Goal: Task Accomplishment & Management: Manage account settings

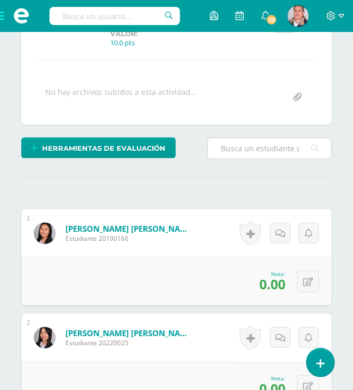
scroll to position [213, 0]
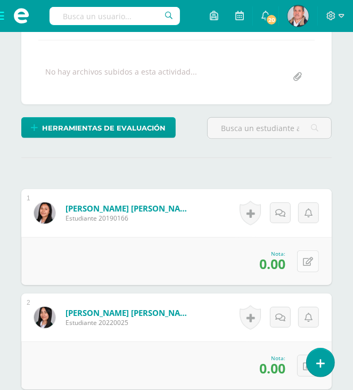
click at [308, 264] on button at bounding box center [308, 261] width 22 height 22
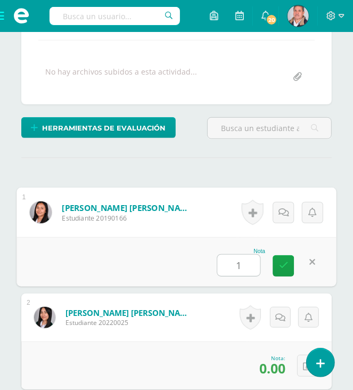
type input "10"
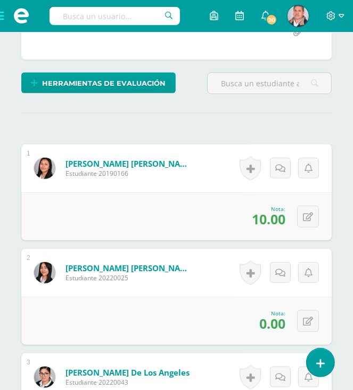
scroll to position [373, 0]
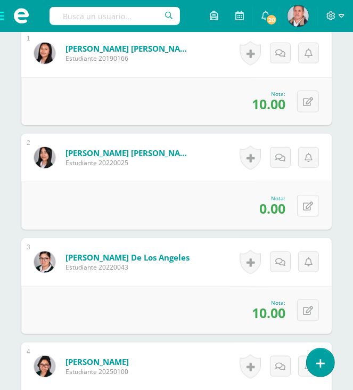
click at [305, 206] on button at bounding box center [308, 206] width 22 height 22
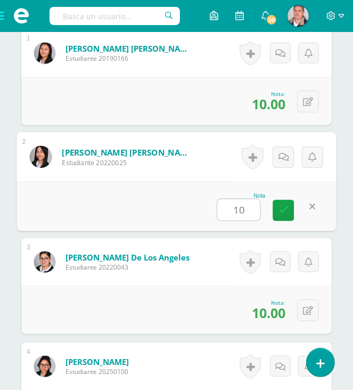
type input "10."
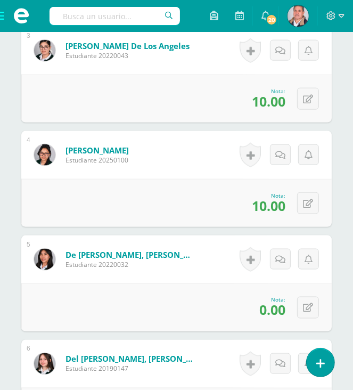
scroll to position [586, 0]
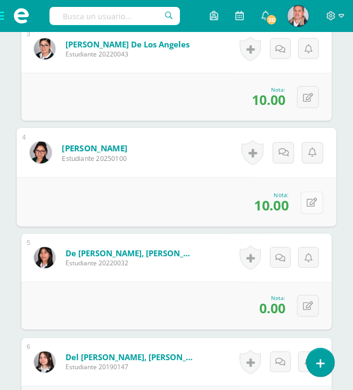
click at [302, 197] on button at bounding box center [312, 202] width 22 height 22
type input "8"
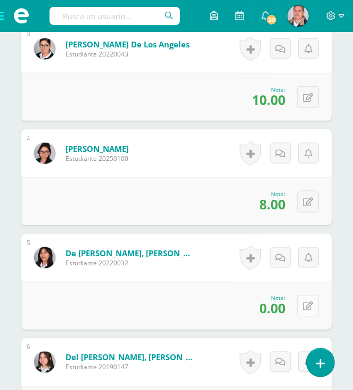
click at [310, 308] on icon at bounding box center [308, 306] width 10 height 9
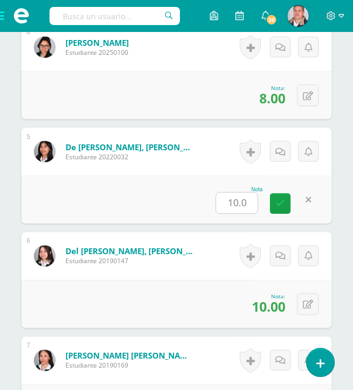
scroll to position [693, 0]
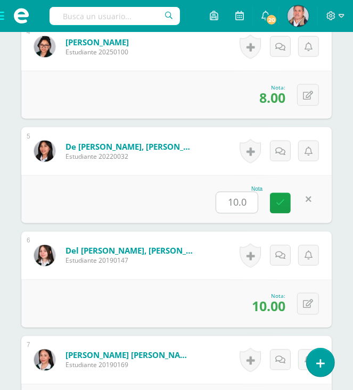
click at [236, 195] on input "10.0" at bounding box center [237, 202] width 42 height 21
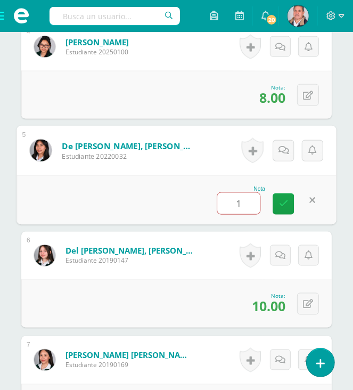
type input "10"
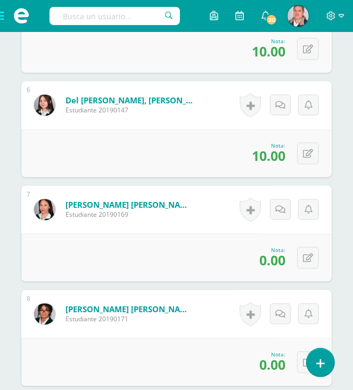
scroll to position [853, 0]
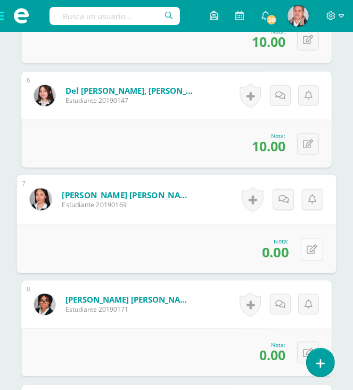
click at [307, 246] on icon at bounding box center [312, 249] width 11 height 9
type input "10"
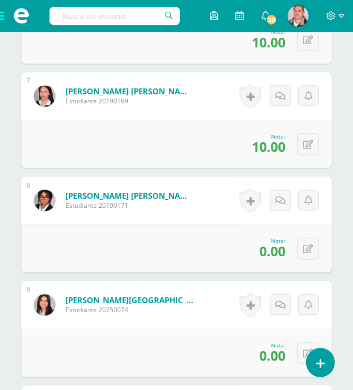
scroll to position [959, 0]
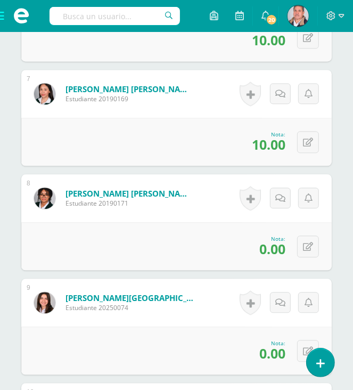
click at [279, 243] on span "0.00" at bounding box center [273, 249] width 26 height 18
click at [305, 239] on button at bounding box center [308, 247] width 22 height 22
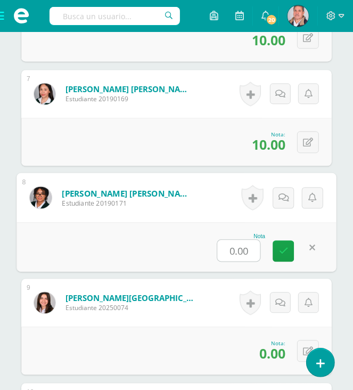
type input "7"
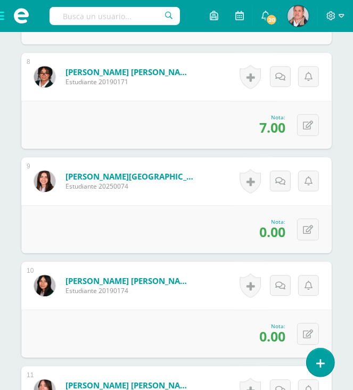
scroll to position [1119, 0]
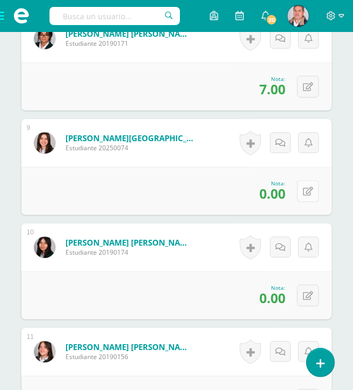
click at [306, 195] on button at bounding box center [308, 191] width 22 height 22
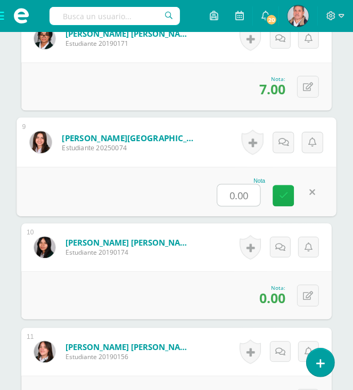
type input "7"
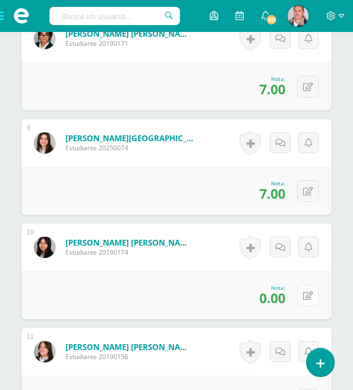
click at [308, 292] on icon at bounding box center [308, 296] width 10 height 9
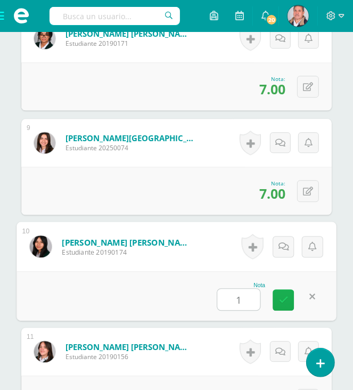
type input "10"
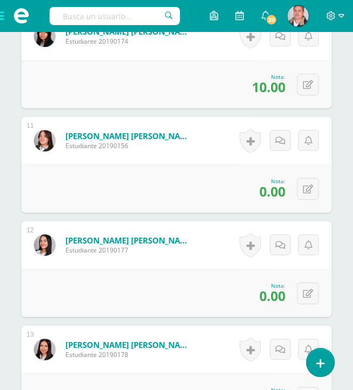
scroll to position [1332, 0]
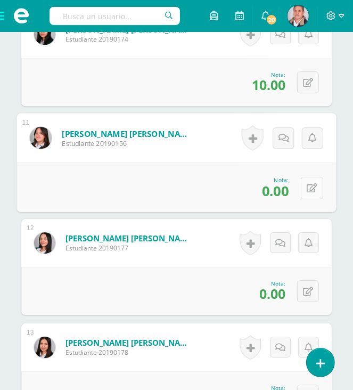
click at [305, 185] on button at bounding box center [312, 187] width 22 height 22
type input "10."
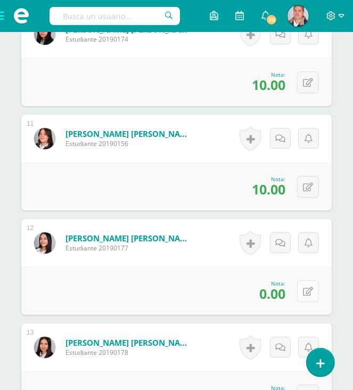
click at [316, 295] on button at bounding box center [308, 291] width 22 height 22
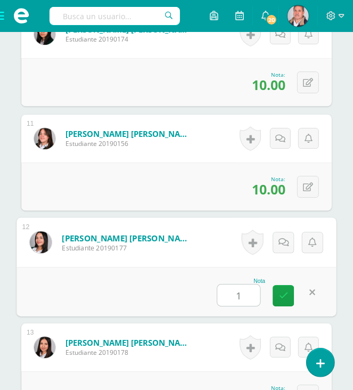
type input "10"
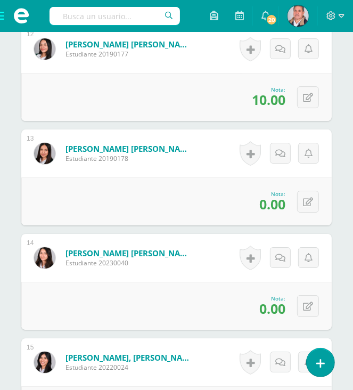
scroll to position [1546, 0]
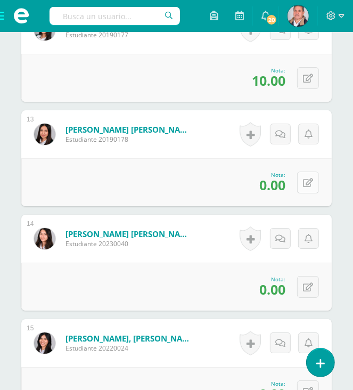
click at [310, 181] on icon at bounding box center [308, 183] width 10 height 9
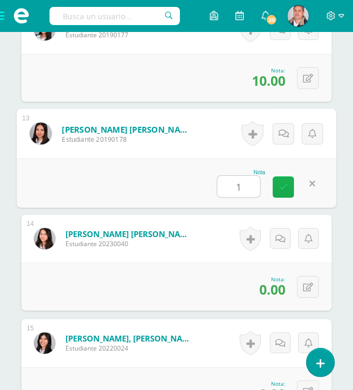
type input "10"
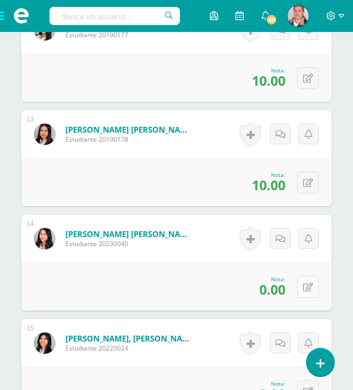
click at [308, 283] on icon at bounding box center [308, 287] width 10 height 9
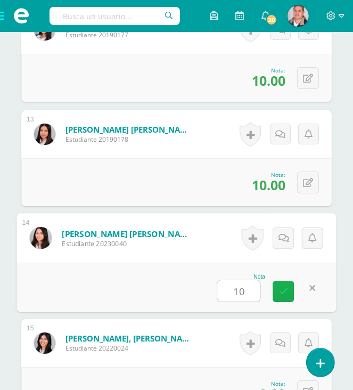
type input "10."
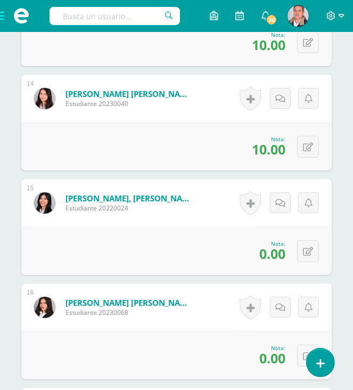
scroll to position [1706, 0]
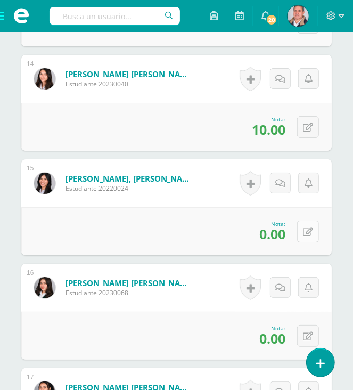
click at [311, 231] on icon at bounding box center [308, 232] width 10 height 9
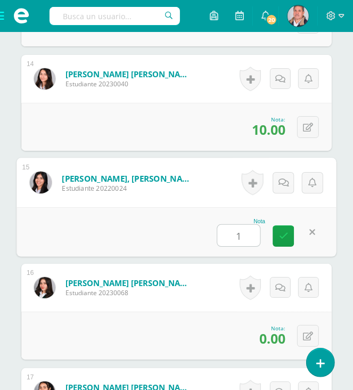
type input "10"
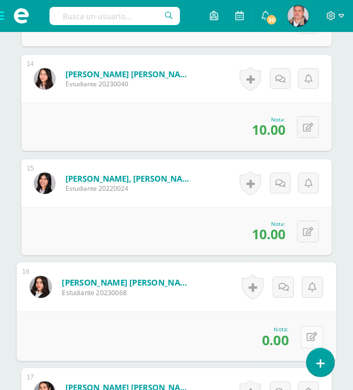
click at [307, 336] on icon at bounding box center [312, 337] width 11 height 9
type input "10"
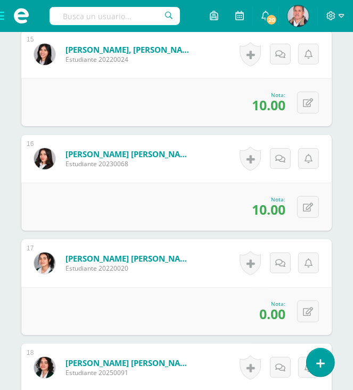
scroll to position [1919, 0]
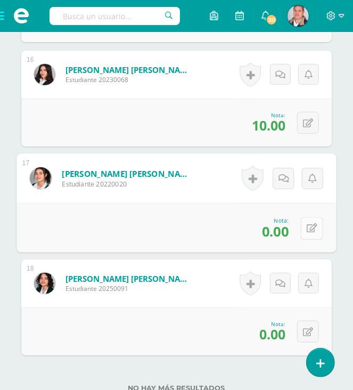
click at [309, 224] on icon at bounding box center [312, 228] width 11 height 9
type input "10"
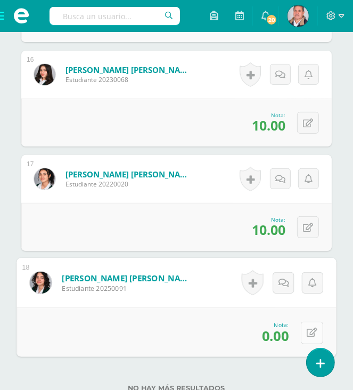
click at [309, 328] on icon at bounding box center [312, 332] width 11 height 9
type input "10"
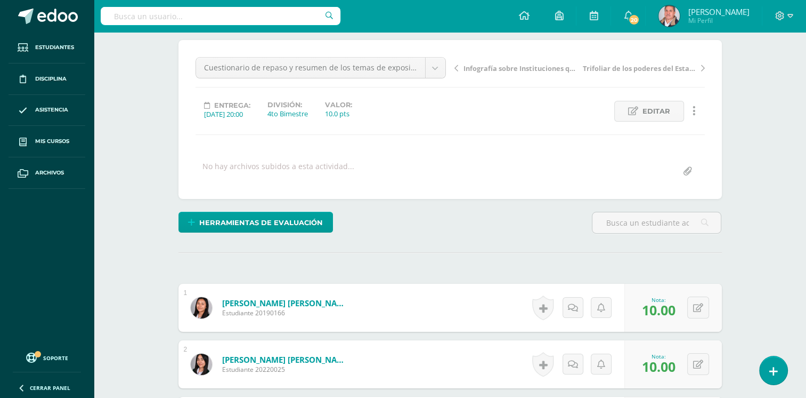
scroll to position [0, 0]
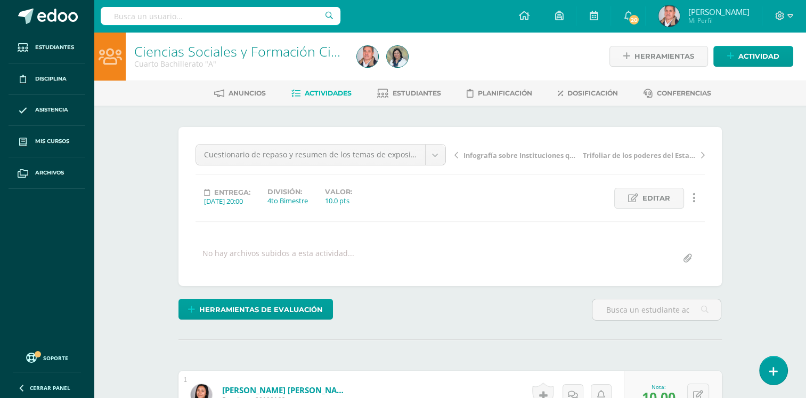
click at [311, 91] on span "Actividades" at bounding box center [328, 93] width 47 height 8
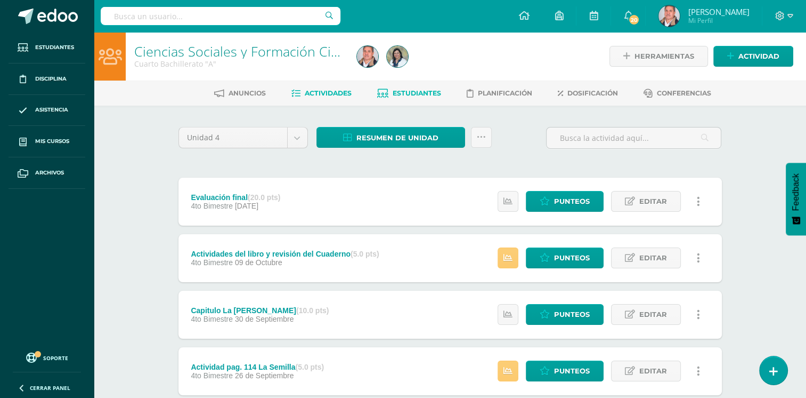
click at [405, 89] on span "Estudiantes" at bounding box center [417, 93] width 49 height 8
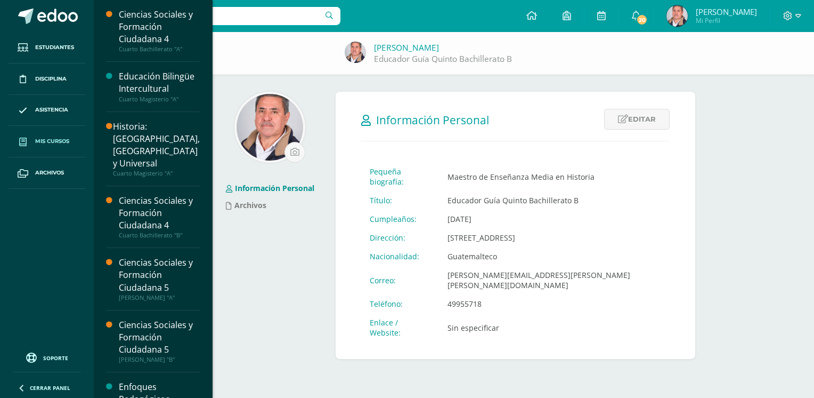
click at [43, 139] on span "Mis cursos" at bounding box center [52, 141] width 34 height 9
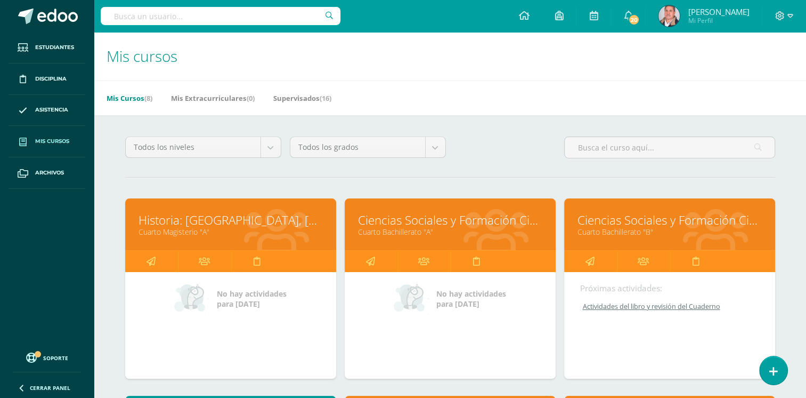
click at [221, 217] on link "Historia: [GEOGRAPHIC_DATA], [GEOGRAPHIC_DATA] y Universal" at bounding box center [231, 220] width 184 height 17
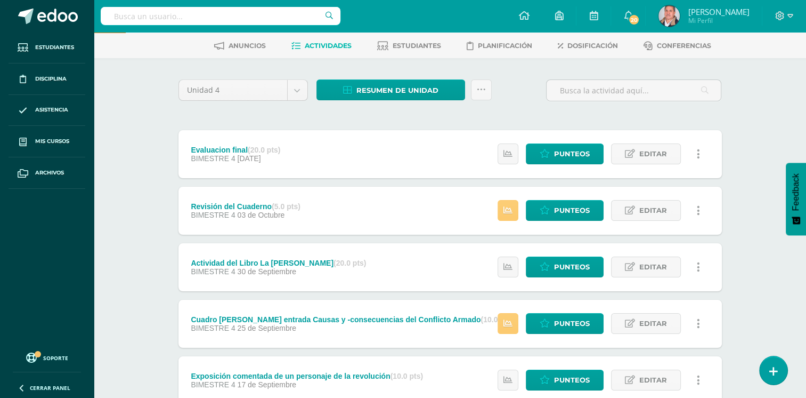
scroll to position [107, 0]
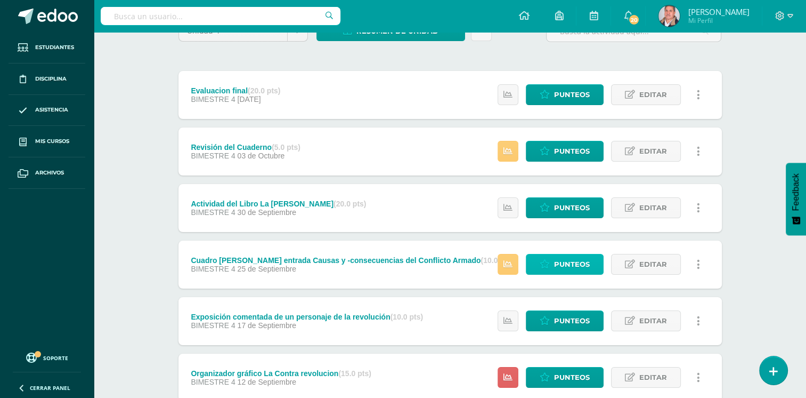
click at [570, 259] on span "Punteos" at bounding box center [572, 264] width 36 height 20
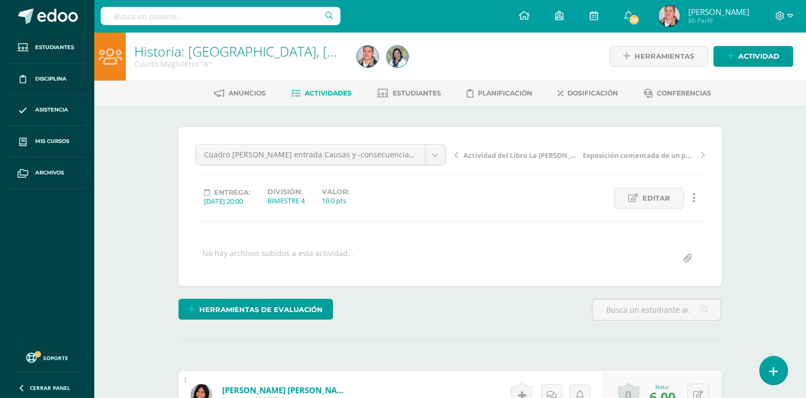
click at [320, 90] on span "Actividades" at bounding box center [328, 93] width 47 height 8
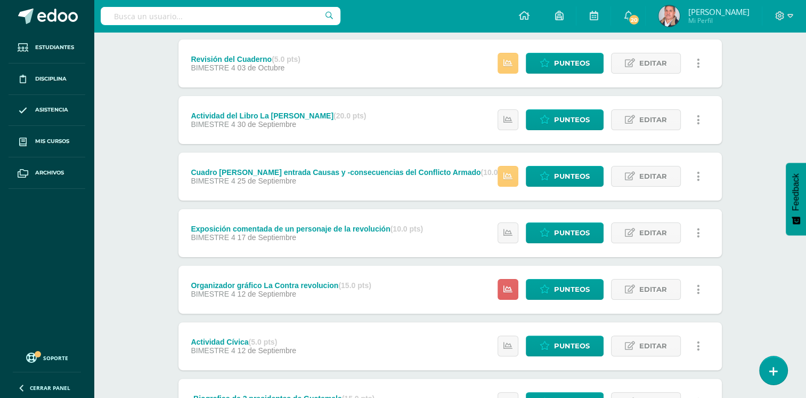
scroll to position [213, 0]
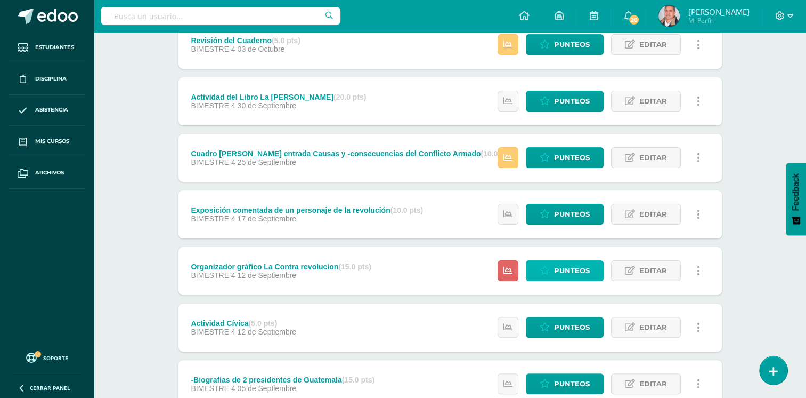
click at [553, 271] on link "Punteos" at bounding box center [565, 270] width 78 height 21
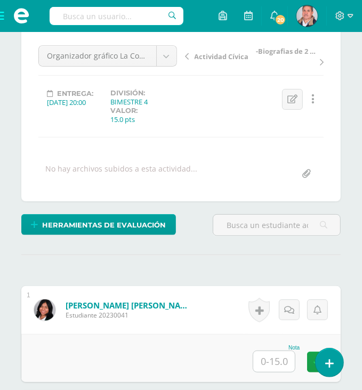
scroll to position [266, 0]
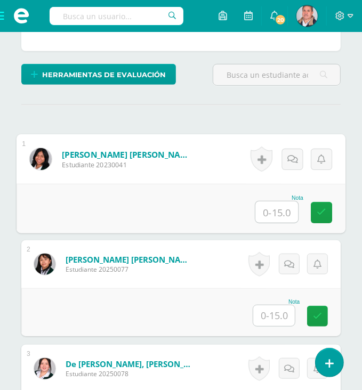
click at [265, 209] on input "text" at bounding box center [276, 211] width 43 height 21
type input "10"
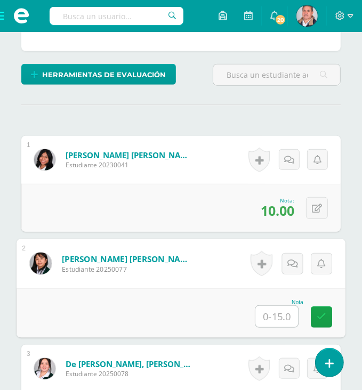
click at [271, 313] on input "text" at bounding box center [276, 316] width 43 height 21
type input "15"
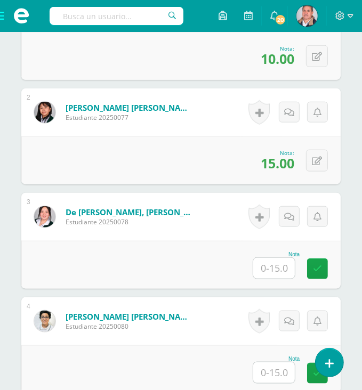
scroll to position [437, 0]
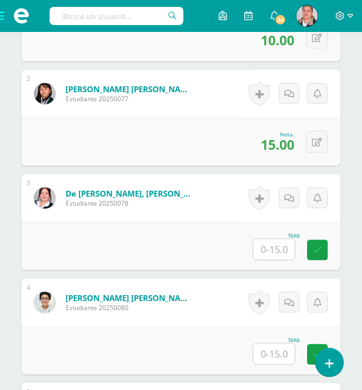
drag, startPoint x: 277, startPoint y: 250, endPoint x: 222, endPoint y: 266, distance: 56.7
click at [277, 250] on input "text" at bounding box center [274, 249] width 42 height 21
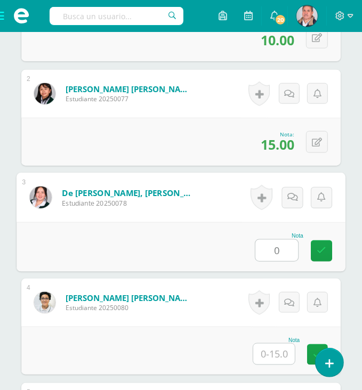
type input "0"
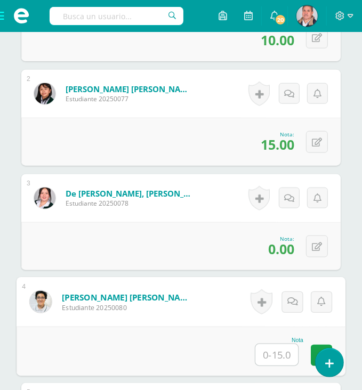
click at [274, 354] on input "text" at bounding box center [276, 354] width 43 height 21
type input "15"
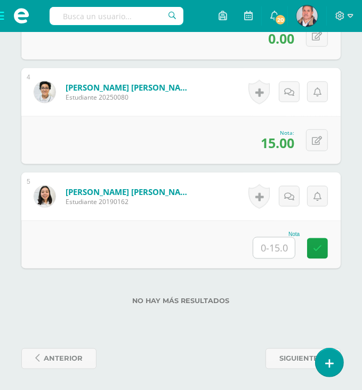
click at [279, 244] on input "text" at bounding box center [274, 248] width 42 height 21
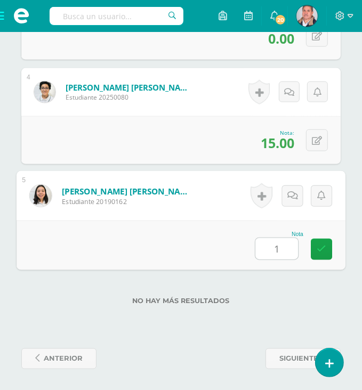
type input "15"
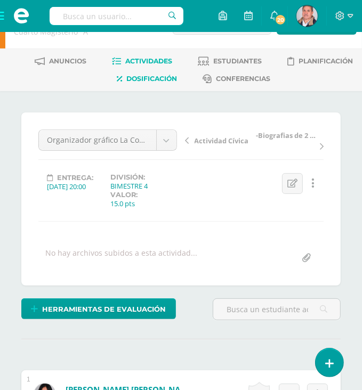
scroll to position [8, 0]
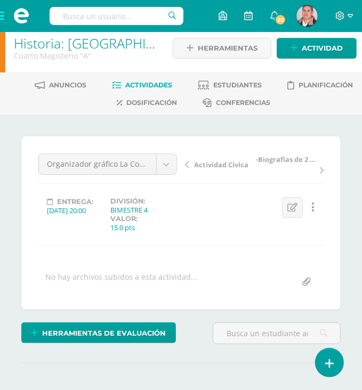
click at [125, 86] on span "Actividades" at bounding box center [148, 85] width 47 height 8
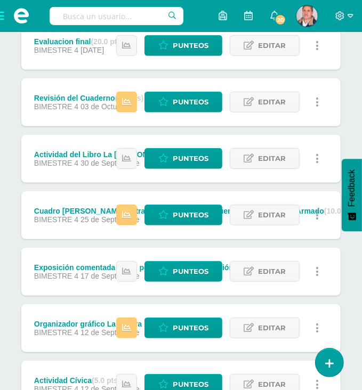
scroll to position [266, 0]
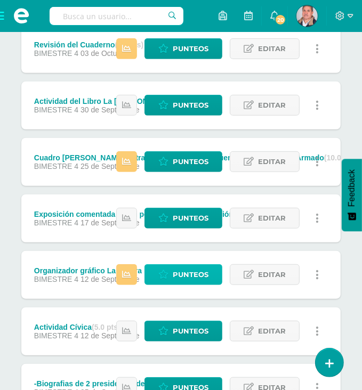
click at [196, 272] on span "Punteos" at bounding box center [191, 275] width 36 height 20
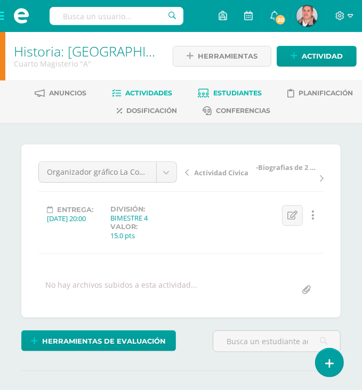
click at [223, 93] on span "Estudiantes" at bounding box center [237, 93] width 49 height 8
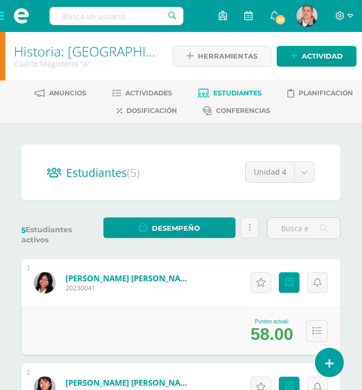
click at [1, 17] on span at bounding box center [21, 16] width 43 height 32
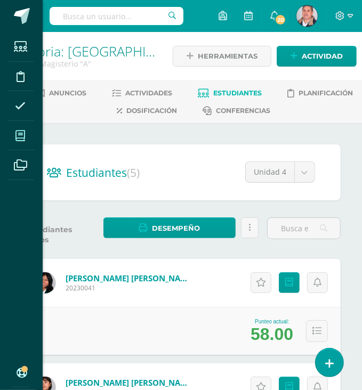
click at [16, 134] on icon at bounding box center [20, 136] width 10 height 11
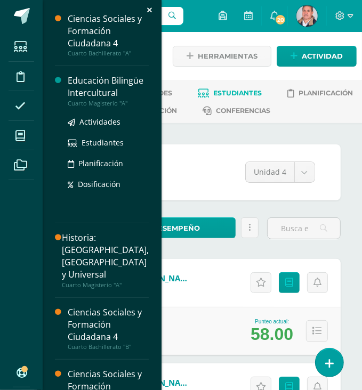
click at [79, 88] on div "Educación Bilingüe Intercultural" at bounding box center [108, 87] width 81 height 25
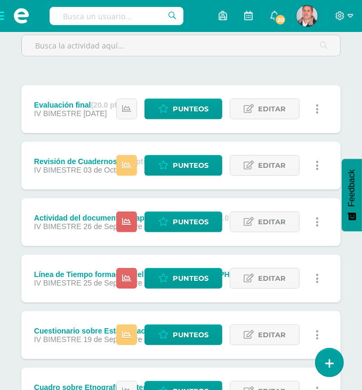
scroll to position [160, 0]
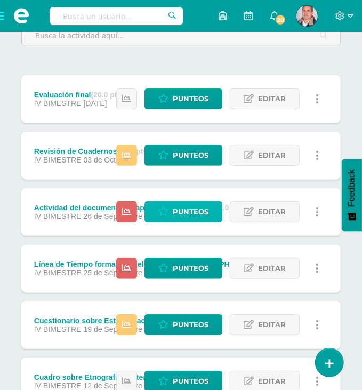
click at [183, 208] on span "Punteos" at bounding box center [191, 212] width 36 height 20
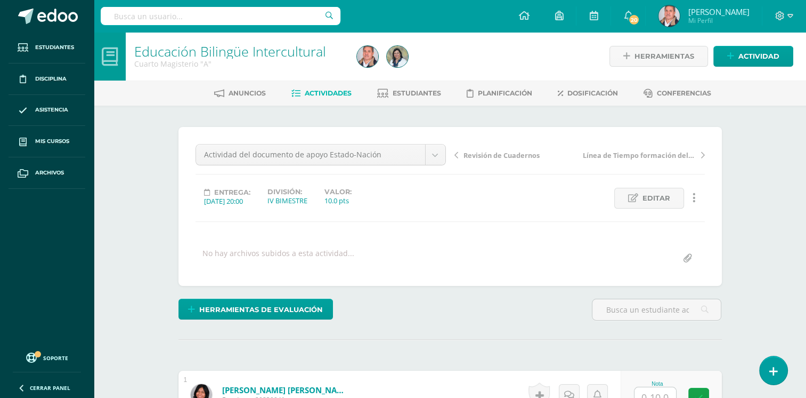
click at [340, 92] on span "Actividades" at bounding box center [328, 93] width 47 height 8
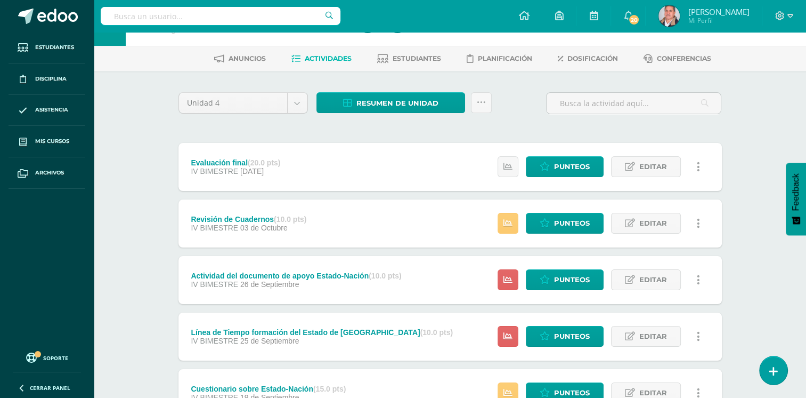
scroll to position [53, 0]
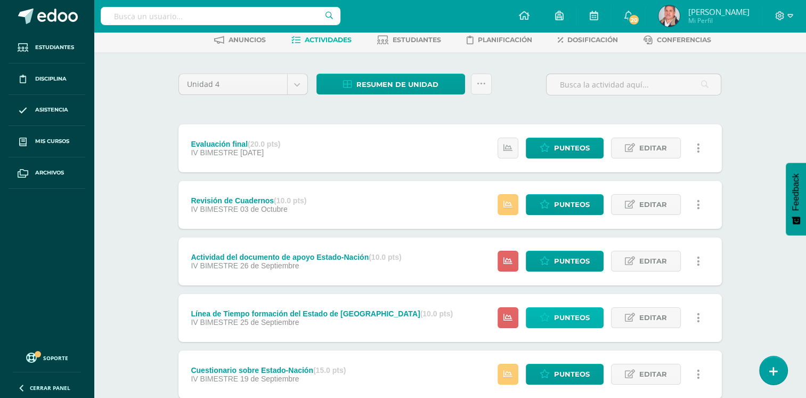
click at [567, 314] on span "Punteos" at bounding box center [572, 318] width 36 height 20
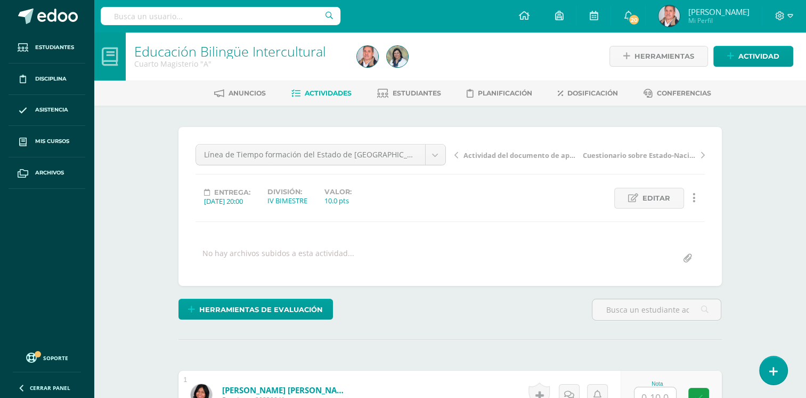
click at [305, 89] on span "Actividades" at bounding box center [328, 93] width 47 height 8
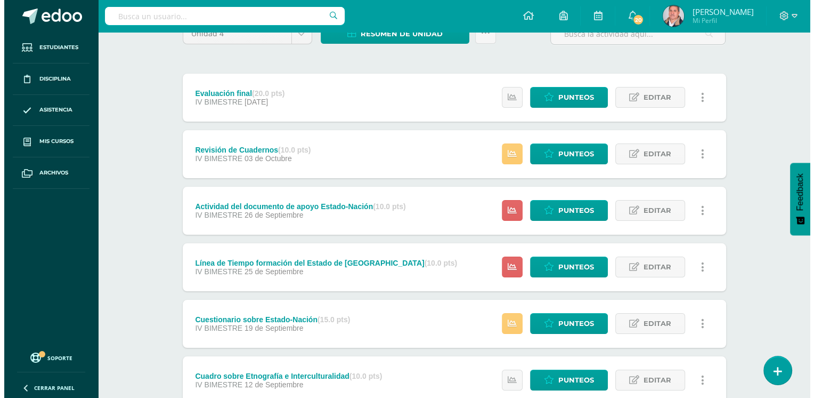
scroll to position [107, 0]
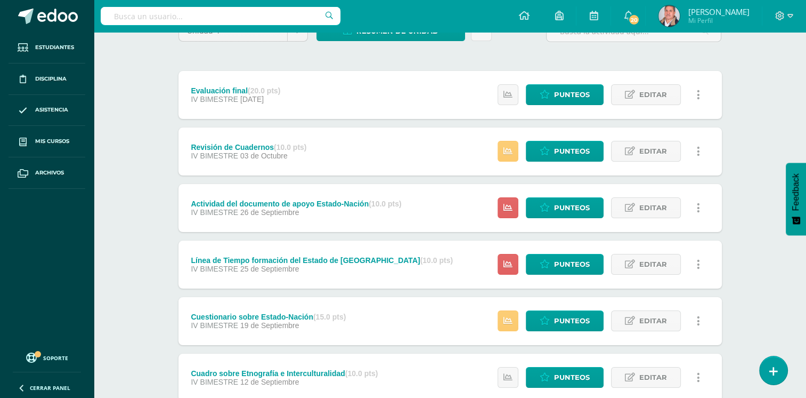
click at [701, 207] on link at bounding box center [699, 207] width 21 height 21
click at [665, 276] on link "Eliminar" at bounding box center [679, 275] width 109 height 17
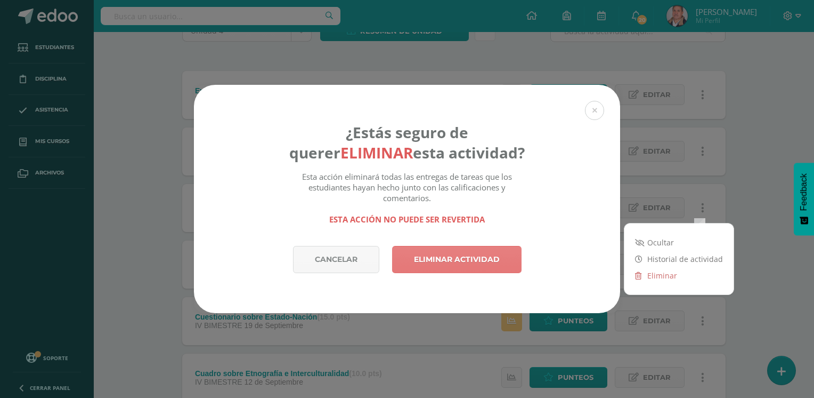
click at [433, 258] on link "Eliminar actividad" at bounding box center [457, 259] width 130 height 27
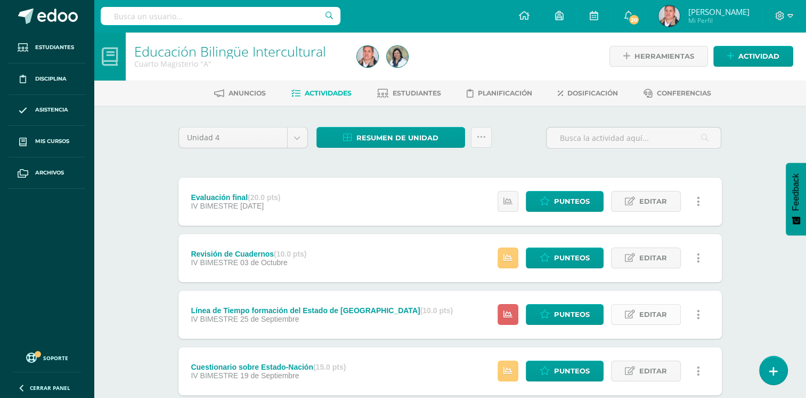
click at [637, 314] on link "Editar" at bounding box center [646, 314] width 70 height 21
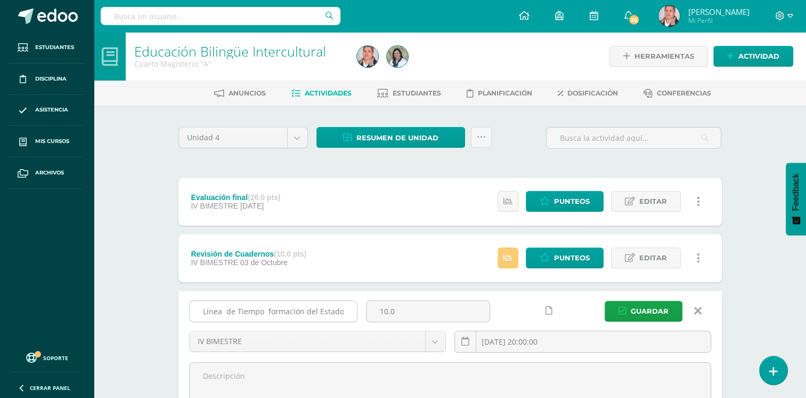
drag, startPoint x: 402, startPoint y: 308, endPoint x: 350, endPoint y: 310, distance: 51.7
click at [350, 310] on div "Línea de Tiempo formación del Estado de Guatemala 10.0 IV BIMESTRE IV BIMESTRE …" at bounding box center [450, 330] width 531 height 61
type input "20.0"
click at [642, 312] on span "Guardar" at bounding box center [650, 311] width 38 height 20
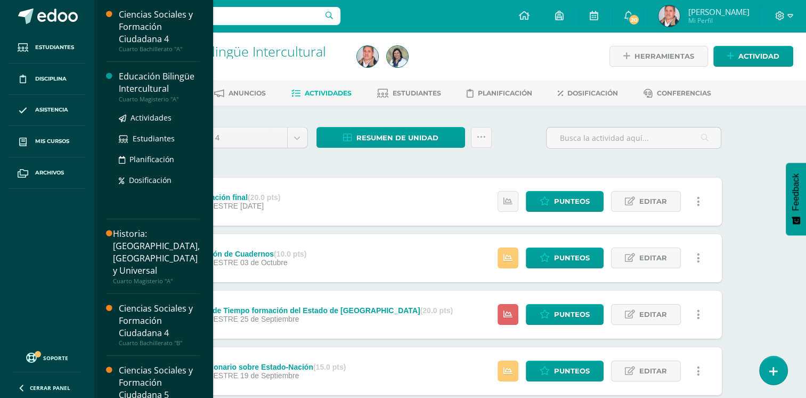
click at [147, 82] on div "Educación Bilingüe Intercultural" at bounding box center [159, 82] width 81 height 25
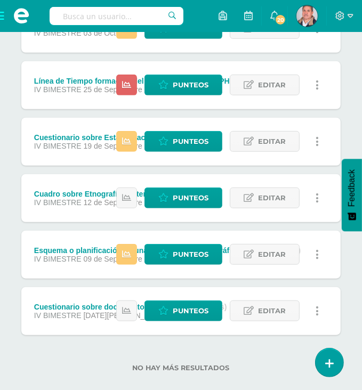
scroll to position [303, 0]
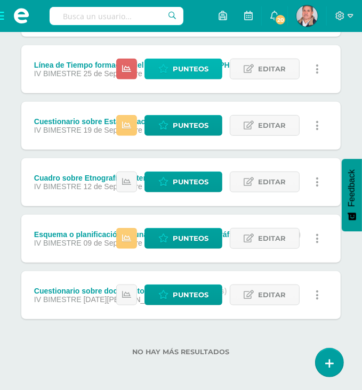
click at [195, 64] on span "Punteos" at bounding box center [191, 69] width 36 height 20
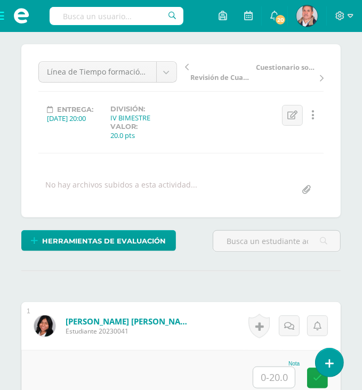
scroll to position [213, 0]
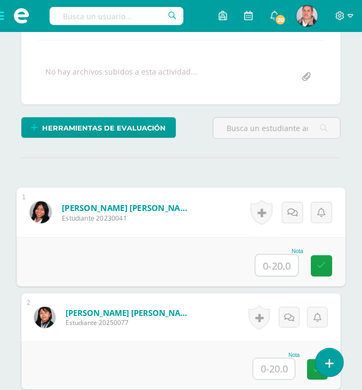
click at [269, 262] on input "text" at bounding box center [276, 265] width 43 height 21
type input "20"
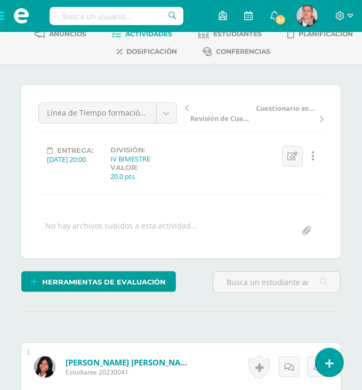
scroll to position [0, 0]
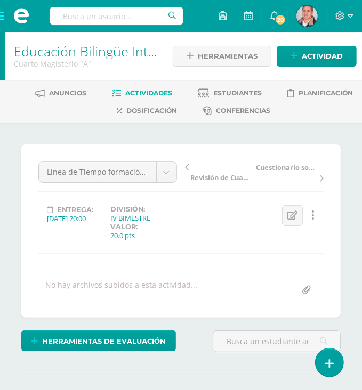
click at [144, 89] on span "Actividades" at bounding box center [148, 93] width 47 height 8
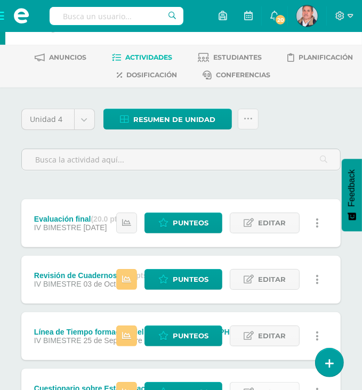
scroll to position [107, 0]
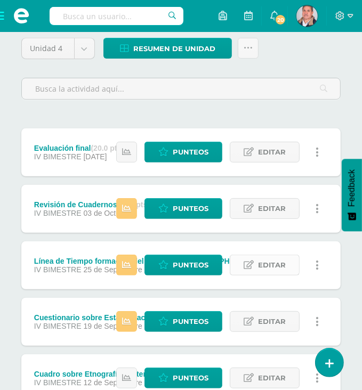
click at [257, 264] on link "Editar" at bounding box center [265, 265] width 70 height 21
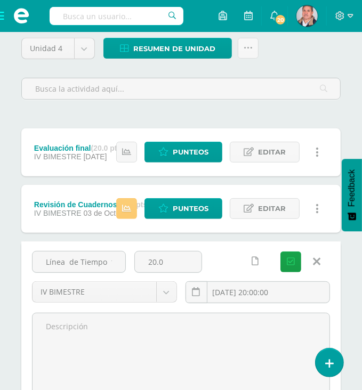
drag, startPoint x: 176, startPoint y: 262, endPoint x: 131, endPoint y: 262, distance: 45.8
click at [131, 262] on div "20.0" at bounding box center [168, 266] width 77 height 30
type input "10.0"
click at [280, 252] on button "Guardar" at bounding box center [290, 262] width 21 height 21
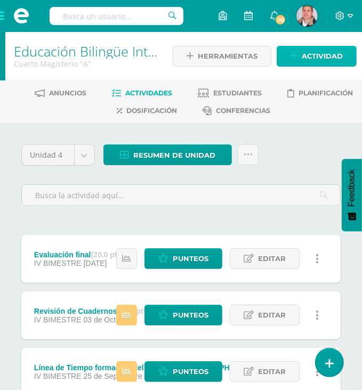
click at [314, 51] on span "Actividad" at bounding box center [322, 56] width 41 height 20
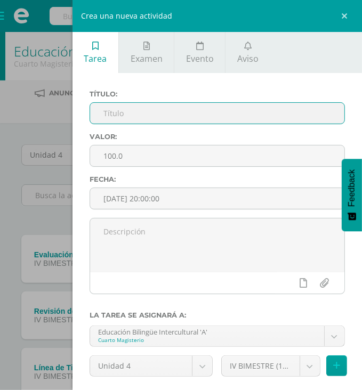
click at [125, 116] on input "text" at bounding box center [217, 113] width 254 height 21
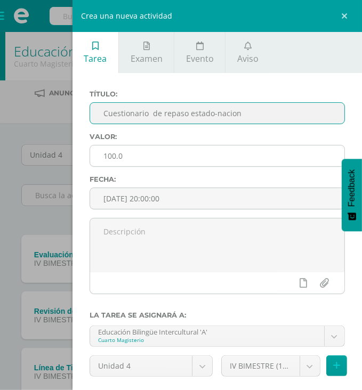
type input "Cuestionario de repaso estado-nacion"
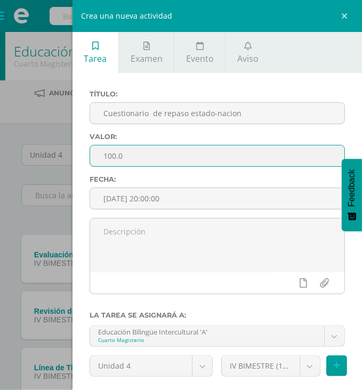
drag, startPoint x: 144, startPoint y: 157, endPoint x: 93, endPoint y: 157, distance: 51.2
click at [93, 157] on input "100.0" at bounding box center [217, 156] width 254 height 21
type input "10"
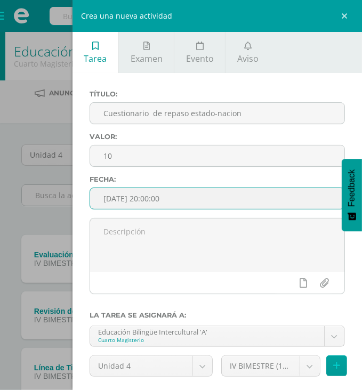
click at [131, 197] on input "[DATE] 20:00:00" at bounding box center [217, 198] width 254 height 21
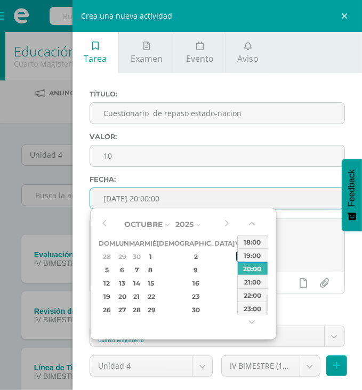
click at [236, 262] on div "3" at bounding box center [241, 256] width 10 height 12
type input "2025-10-03 20:00"
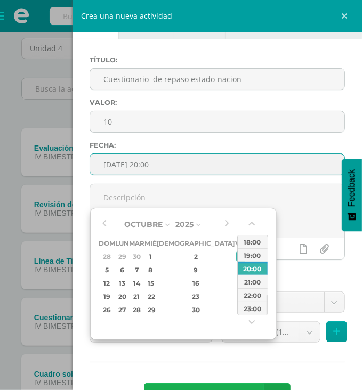
scroll to position [72, 0]
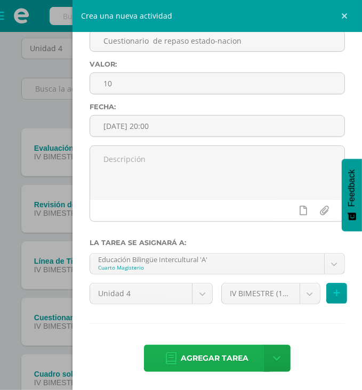
click at [222, 360] on span "Agregar tarea" at bounding box center [215, 358] width 68 height 26
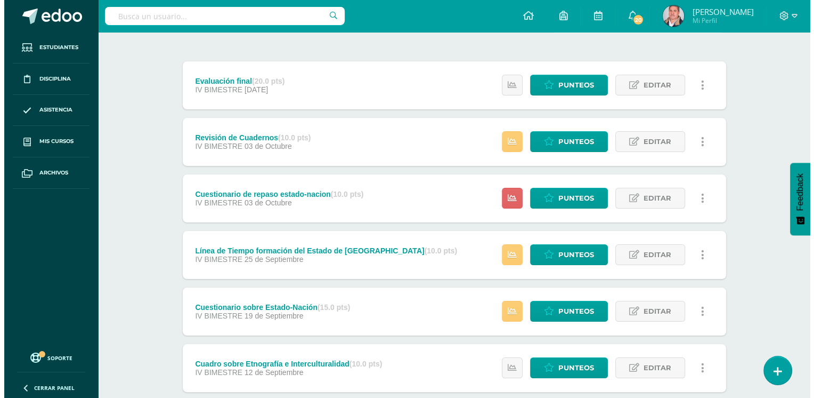
scroll to position [143, 0]
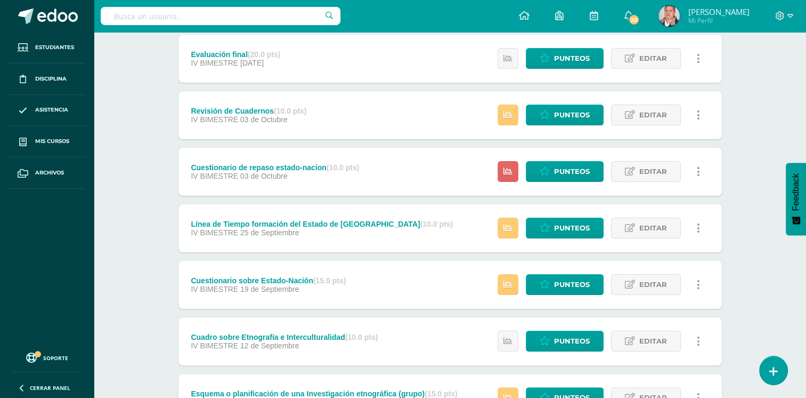
click at [369, 167] on icon at bounding box center [698, 172] width 3 height 12
click at [369, 238] on icon at bounding box center [638, 239] width 6 height 7
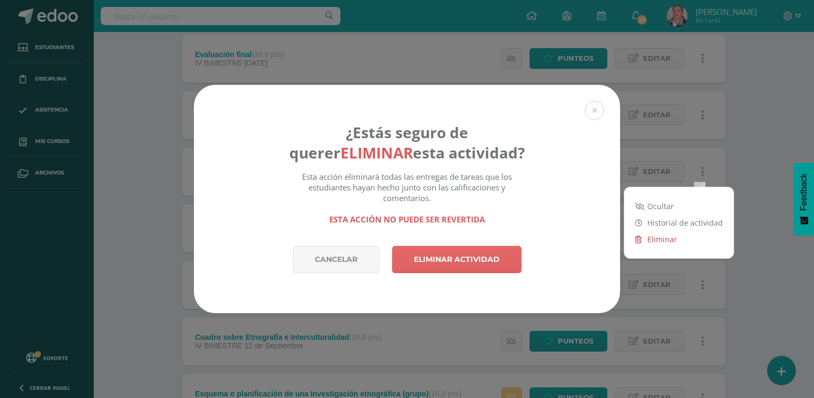
click at [369, 236] on link "Eliminar" at bounding box center [679, 239] width 109 height 17
click at [369, 252] on link "Eliminar actividad" at bounding box center [457, 259] width 130 height 27
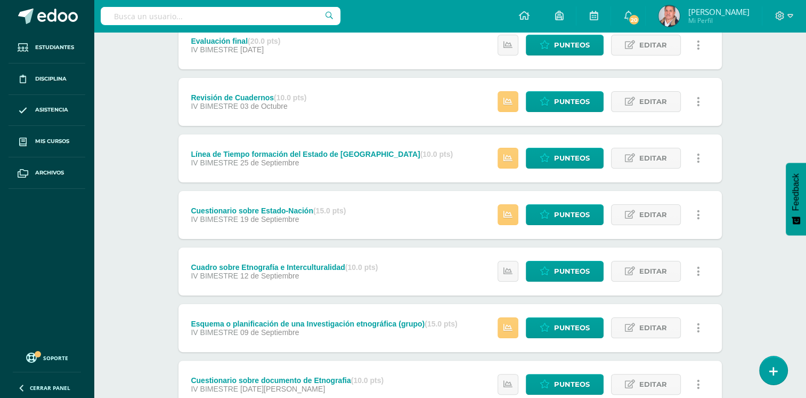
scroll to position [131, 0]
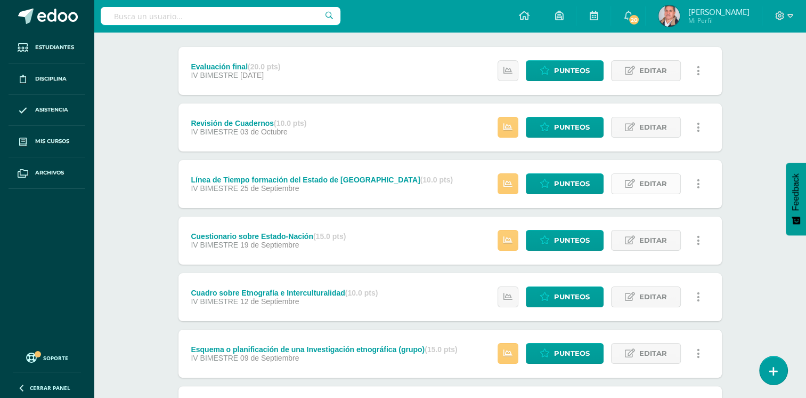
click at [646, 183] on span "Editar" at bounding box center [654, 184] width 28 height 20
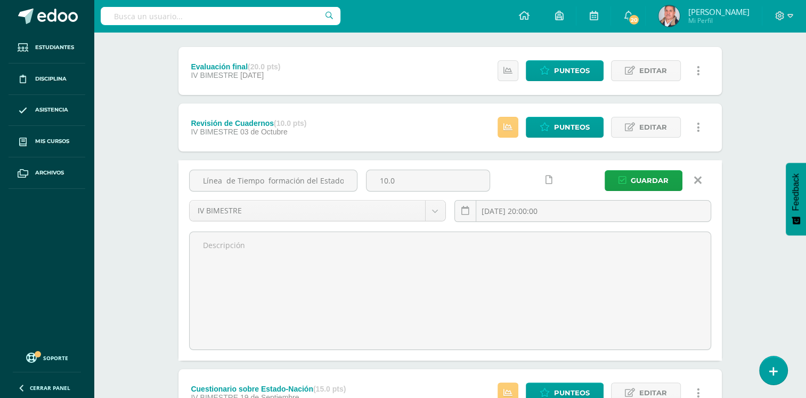
drag, startPoint x: 409, startPoint y: 176, endPoint x: 328, endPoint y: 163, distance: 82.5
click at [334, 179] on div "Línea de Tiempo formación del Estado de Guatemala 10.0 IV BIMESTRE IV BIMESTRE …" at bounding box center [450, 199] width 531 height 61
type input "20"
click at [605, 170] on button "Guardar" at bounding box center [644, 180] width 78 height 21
click at [636, 174] on span "Guardar" at bounding box center [650, 181] width 38 height 20
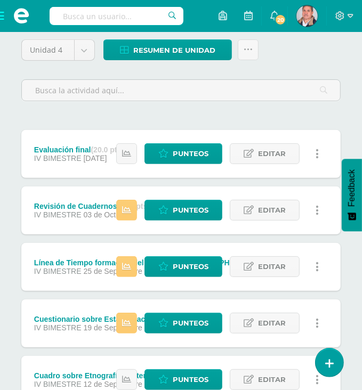
scroll to position [107, 0]
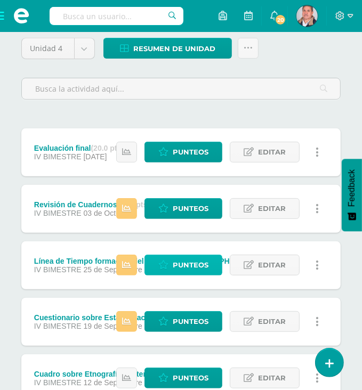
click at [185, 263] on span "Punteos" at bounding box center [191, 265] width 36 height 20
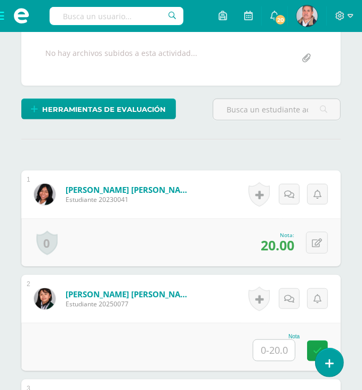
scroll to position [244, 0]
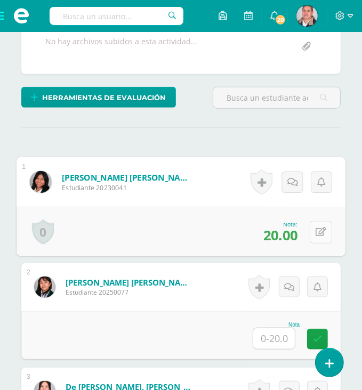
click at [316, 225] on button at bounding box center [321, 232] width 22 height 22
type input "18"
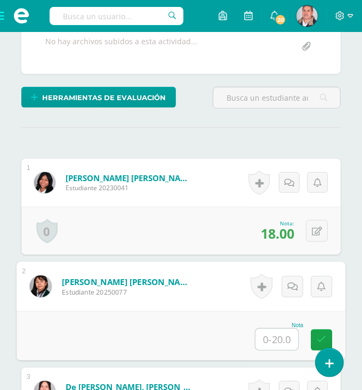
click at [272, 341] on input "text" at bounding box center [276, 339] width 43 height 21
type input "20"
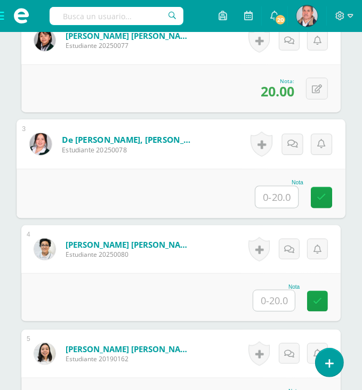
click at [268, 190] on input "text" at bounding box center [276, 197] width 43 height 21
type input "18"
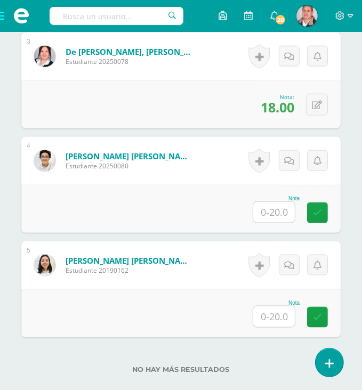
scroll to position [597, 0]
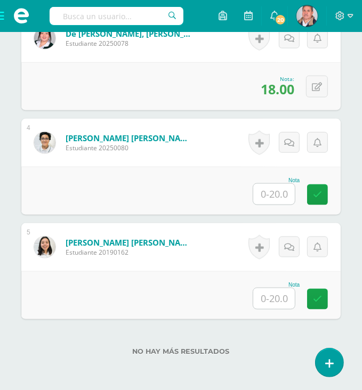
click at [275, 191] on input "text" at bounding box center [274, 194] width 42 height 21
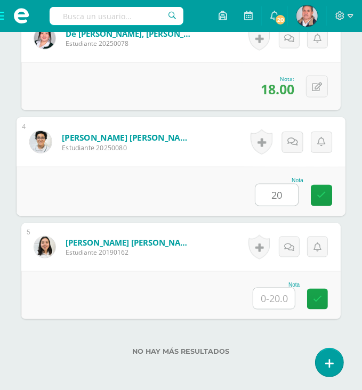
click at [283, 196] on input "20" at bounding box center [276, 194] width 43 height 21
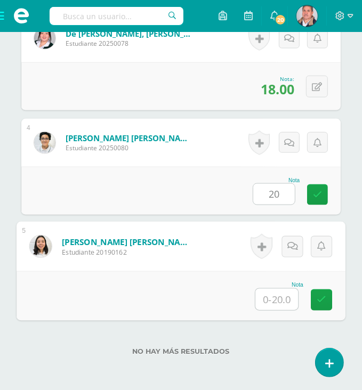
click at [281, 195] on input "20" at bounding box center [274, 194] width 42 height 21
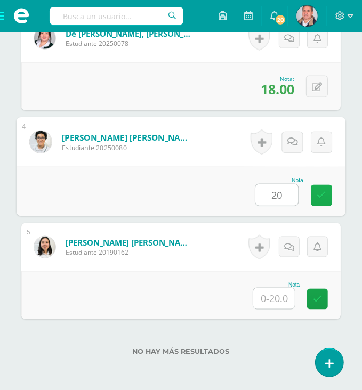
click at [324, 191] on icon at bounding box center [322, 195] width 10 height 9
drag, startPoint x: 283, startPoint y: 195, endPoint x: 264, endPoint y: 192, distance: 19.4
click at [264, 192] on input "20" at bounding box center [276, 194] width 43 height 21
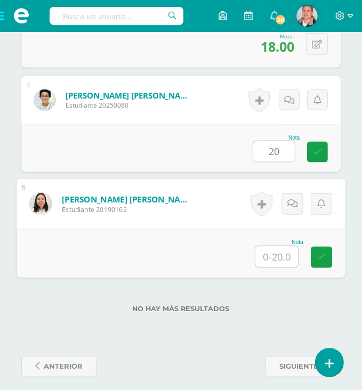
scroll to position [648, 0]
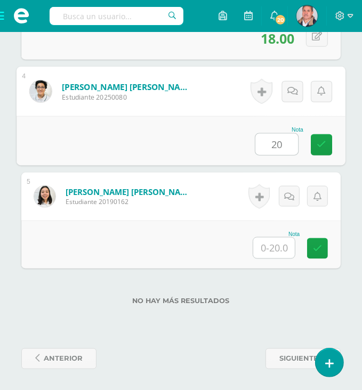
click at [263, 137] on input "20" at bounding box center [276, 144] width 43 height 21
click at [288, 142] on input "20" at bounding box center [276, 144] width 43 height 21
type input "2"
click at [265, 144] on input "text" at bounding box center [276, 144] width 43 height 21
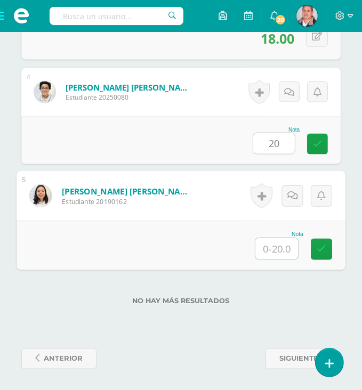
click at [280, 141] on input "20" at bounding box center [274, 143] width 42 height 21
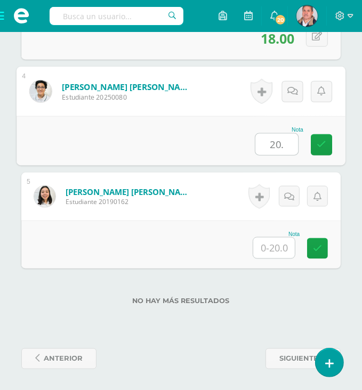
type input "20."
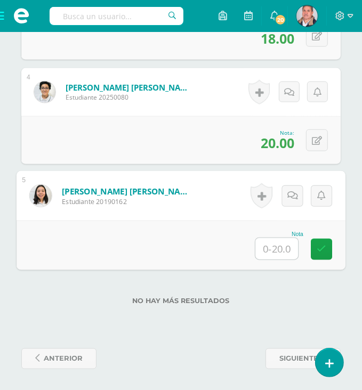
click at [272, 250] on input "text" at bounding box center [276, 248] width 43 height 21
type input "20"
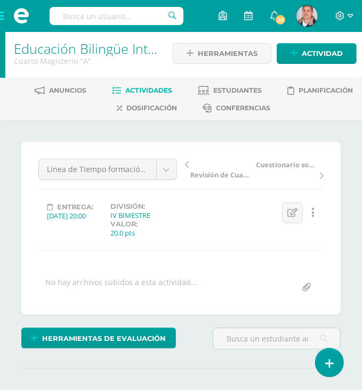
scroll to position [0, 0]
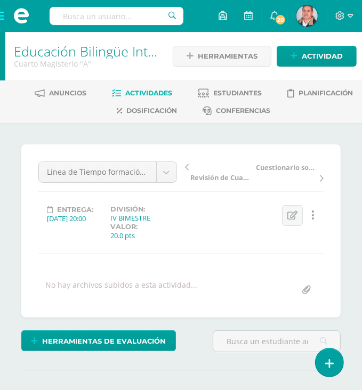
click at [139, 88] on link "Actividades" at bounding box center [142, 93] width 60 height 17
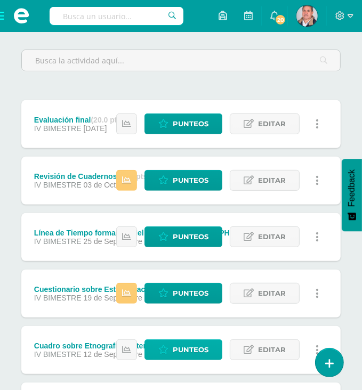
scroll to position [160, 0]
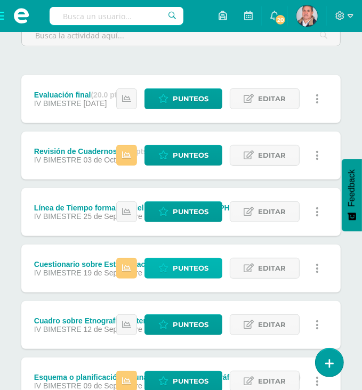
click at [203, 262] on span "Punteos" at bounding box center [191, 268] width 36 height 20
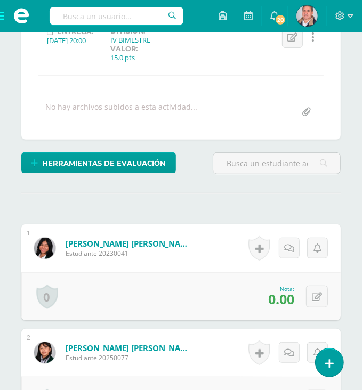
scroll to position [320, 0]
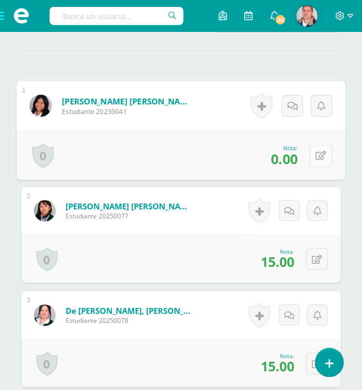
click at [317, 151] on icon at bounding box center [321, 155] width 11 height 9
type input "10"
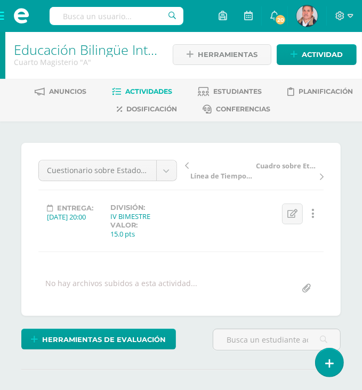
scroll to position [0, 0]
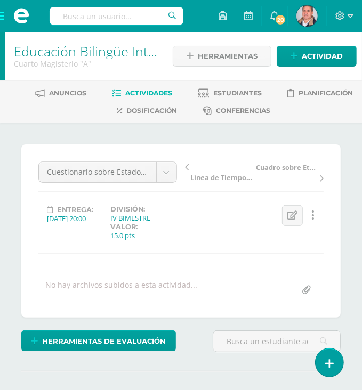
click at [144, 90] on span "Actividades" at bounding box center [148, 93] width 47 height 8
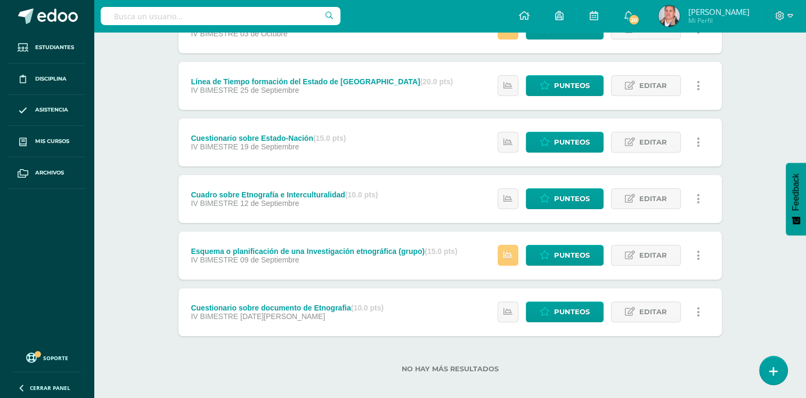
scroll to position [237, 0]
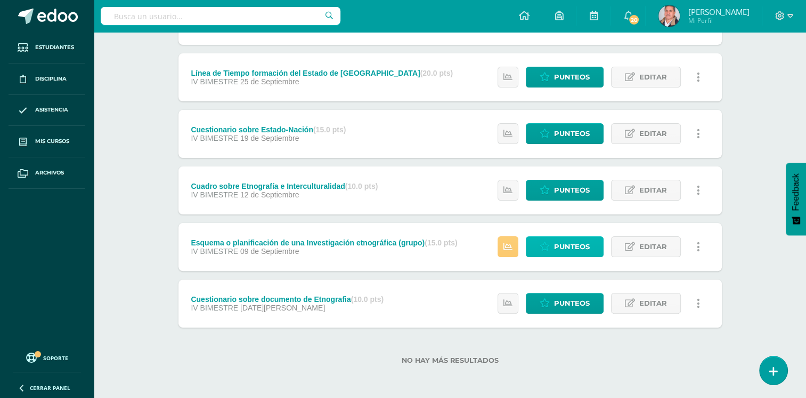
click at [369, 244] on icon at bounding box center [545, 246] width 10 height 9
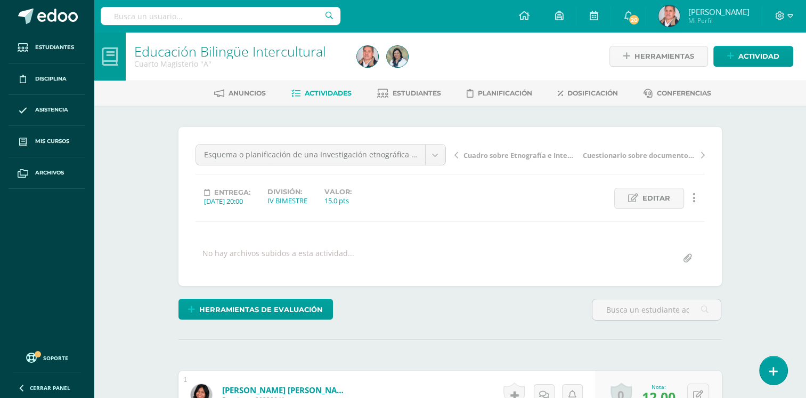
click at [328, 92] on span "Actividades" at bounding box center [328, 93] width 47 height 8
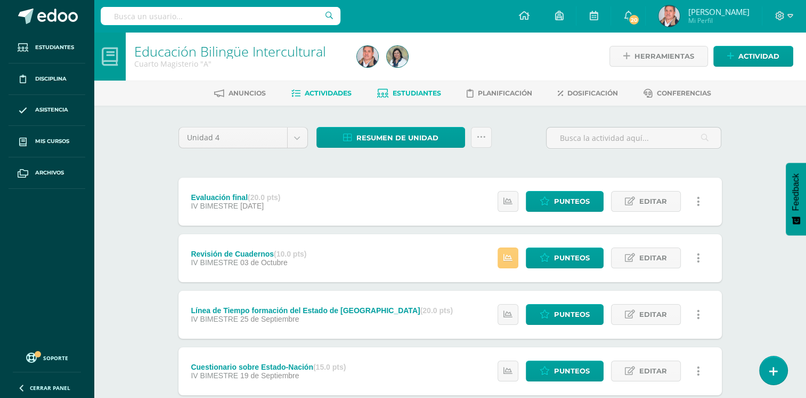
click at [400, 93] on span "Estudiantes" at bounding box center [417, 93] width 49 height 8
